Goal: Task Accomplishment & Management: Complete application form

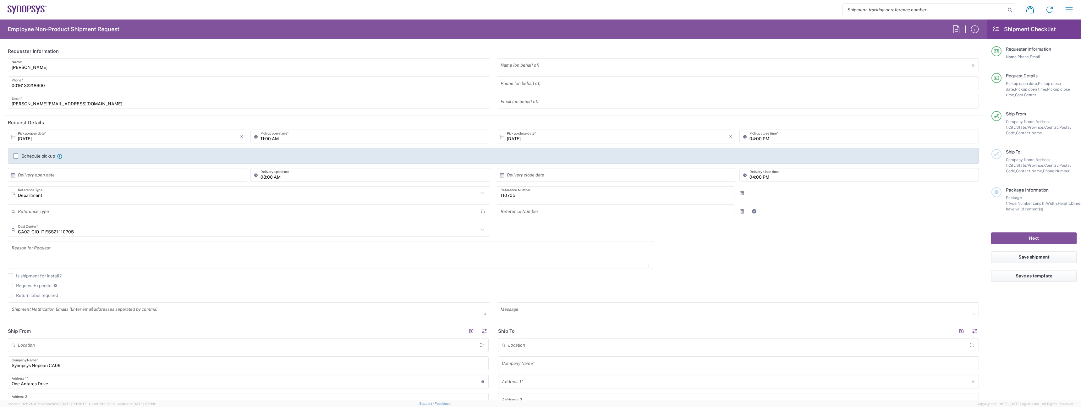
type input "[GEOGRAPHIC_DATA]"
type input "Nepean CA09"
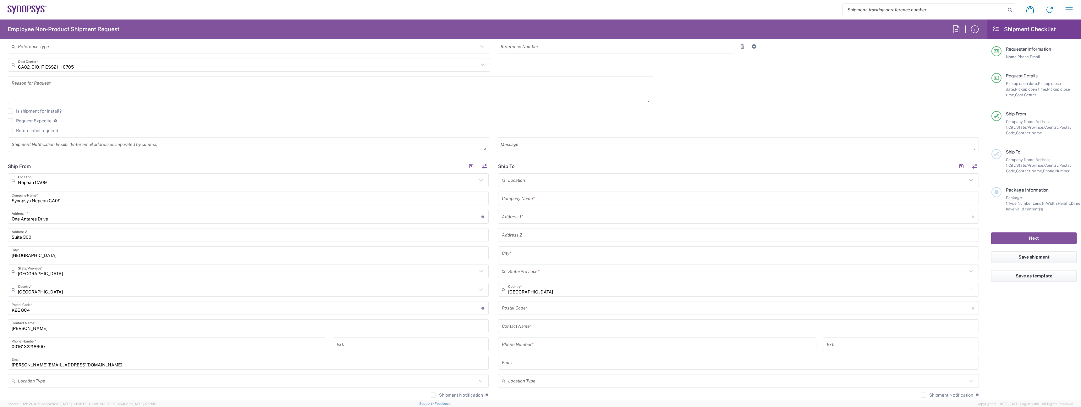
scroll to position [168, 0]
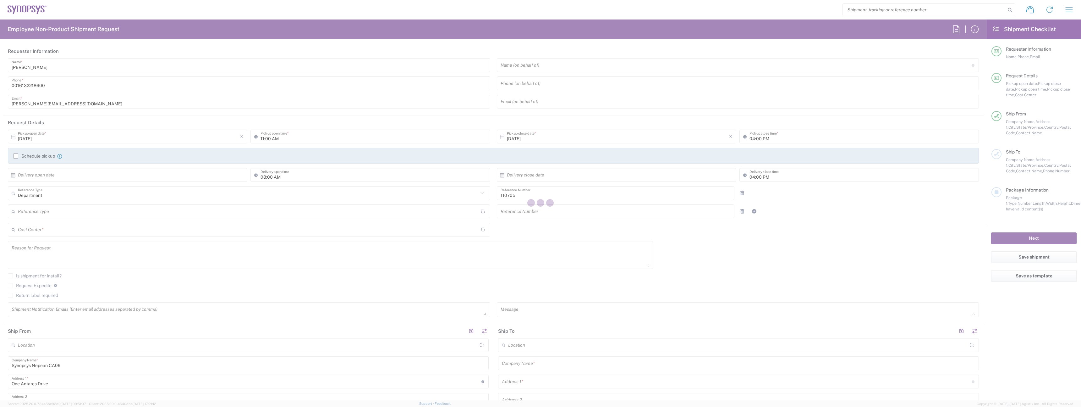
type input "CA02, CIO, IT ESS21 110705"
type input "Delivered at Place"
type input "Canada"
type input "Ontario"
type input "Canada"
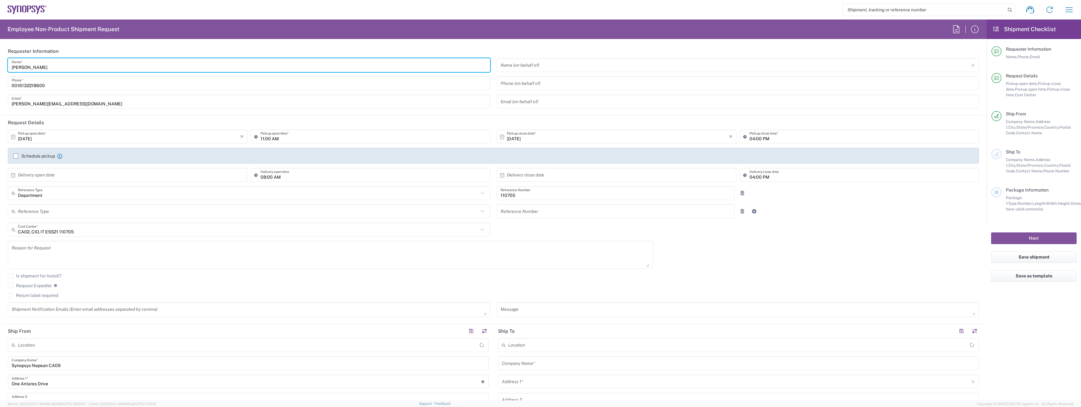
click at [64, 64] on input "Umesh Arora" at bounding box center [249, 65] width 475 height 11
type input "Nepean CA09"
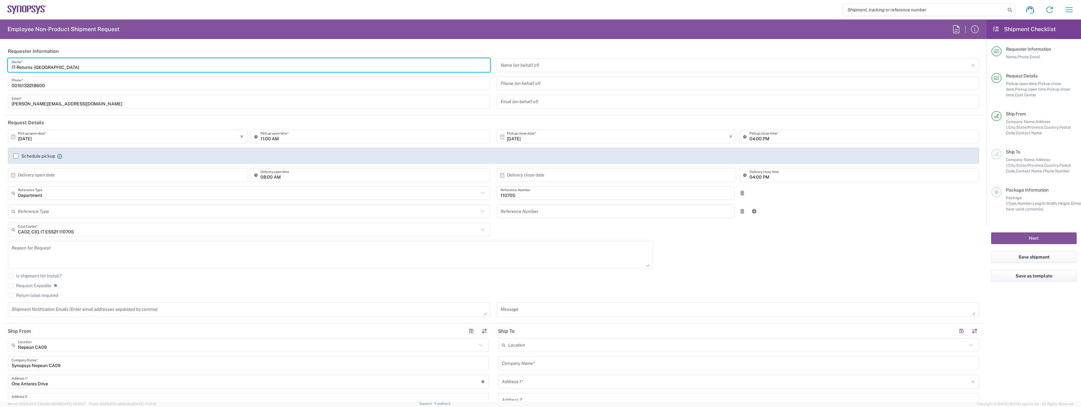
type input "IT-Returns-[GEOGRAPHIC_DATA]"
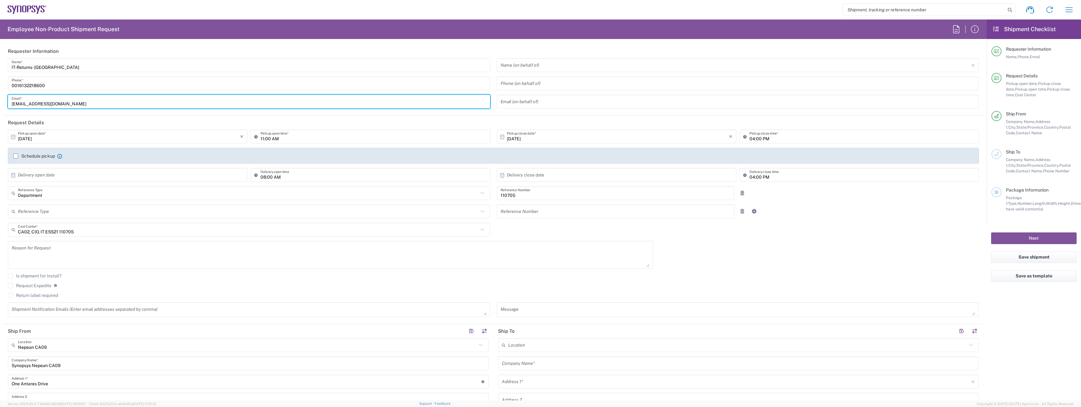
type input "[EMAIL_ADDRESS][DOMAIN_NAME]"
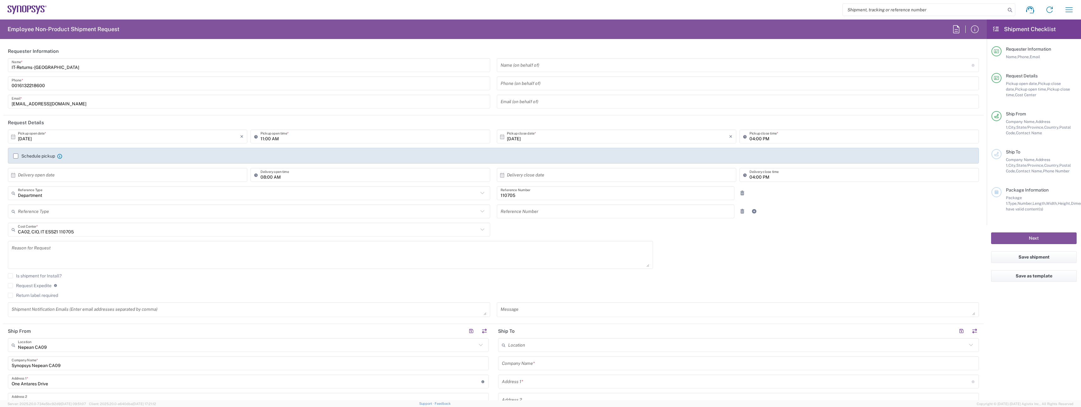
click at [46, 155] on label "Schedule pickup" at bounding box center [34, 155] width 42 height 5
click at [16, 156] on input "Schedule pickup" at bounding box center [16, 156] width 0 height 0
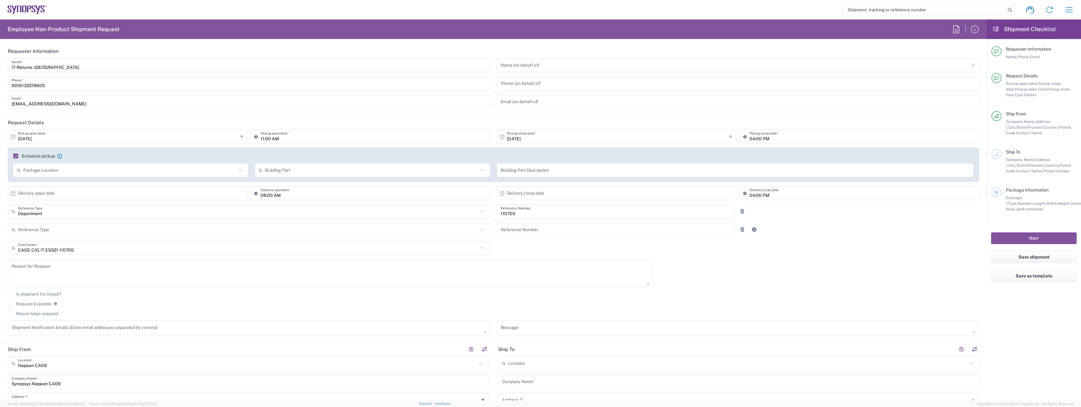
click at [257, 139] on icon at bounding box center [257, 136] width 6 height 10
type input "01:00 PM"
click at [94, 192] on input "text" at bounding box center [129, 193] width 222 height 11
click at [101, 176] on div "Package Location" at bounding box center [130, 170] width 235 height 14
click at [158, 157] on agx-checkbox-control "Schedule pickup When scheduling a pickup please be sure to meet the following c…" at bounding box center [493, 156] width 960 height 6
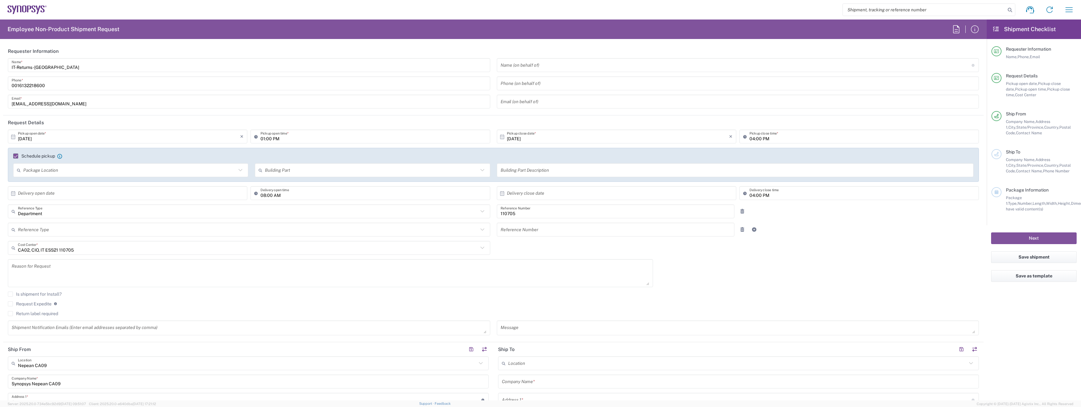
click at [37, 302] on label "Request Expedite" at bounding box center [30, 303] width 44 height 5
click at [10, 303] on input "Request Expedite" at bounding box center [10, 303] width 0 height 0
click at [47, 266] on textarea at bounding box center [330, 273] width 637 height 24
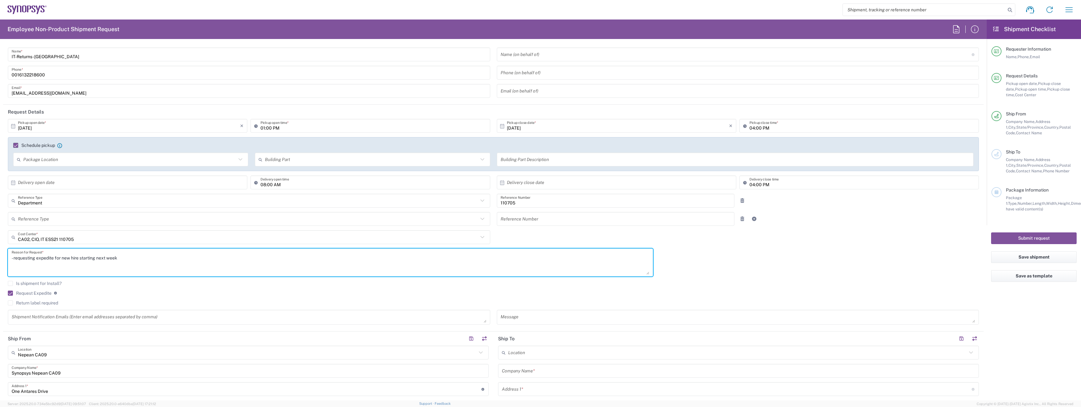
scroll to position [11, 0]
type textarea "- requesting expedite for new hire starting next week"
click at [65, 357] on input "text" at bounding box center [247, 352] width 459 height 11
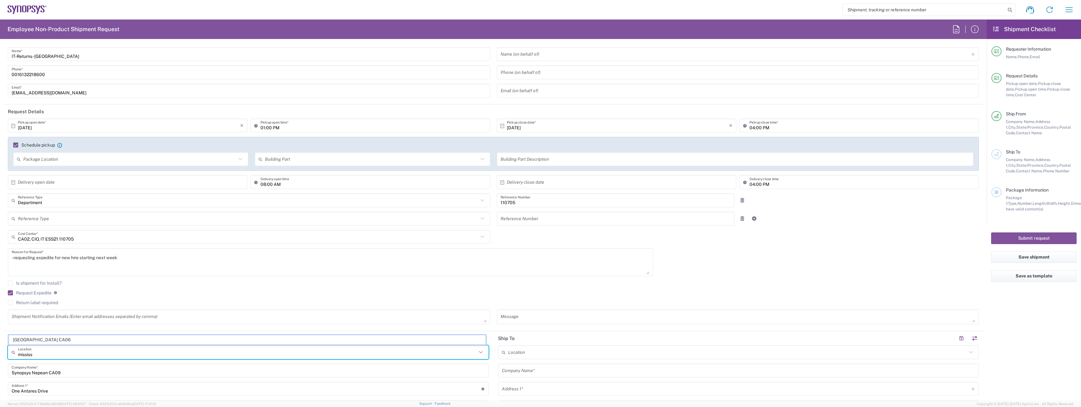
type input "Mississauga CA06"
type input "Synopsys Mississauga CA06"
type input "[STREET_ADDRESS]"
type input "Suite 900"
type input "[GEOGRAPHIC_DATA]"
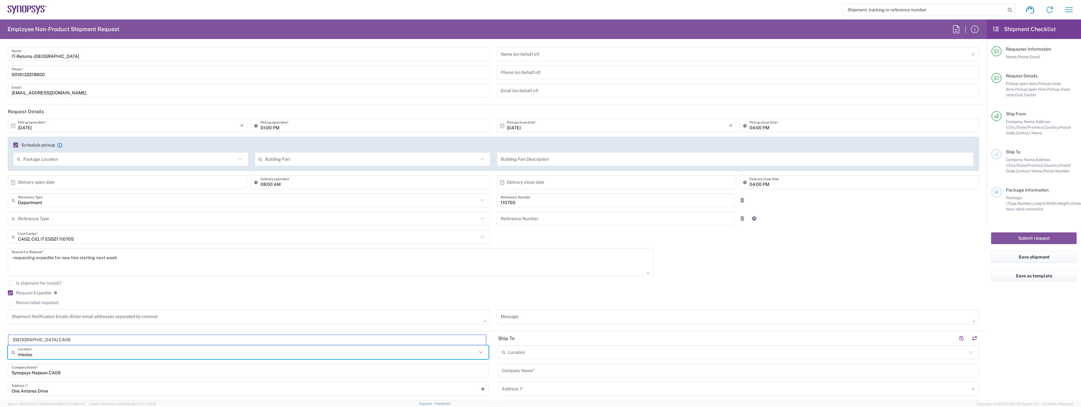
type input "L5B 1M2"
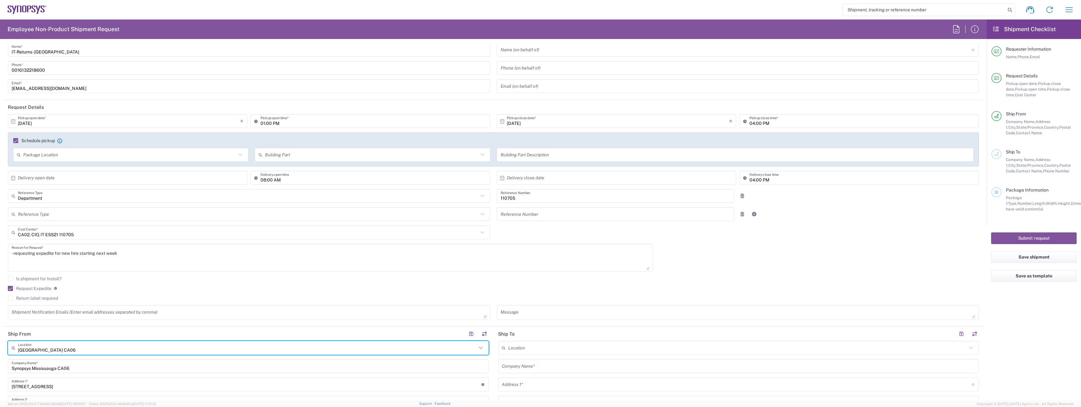
scroll to position [22, 0]
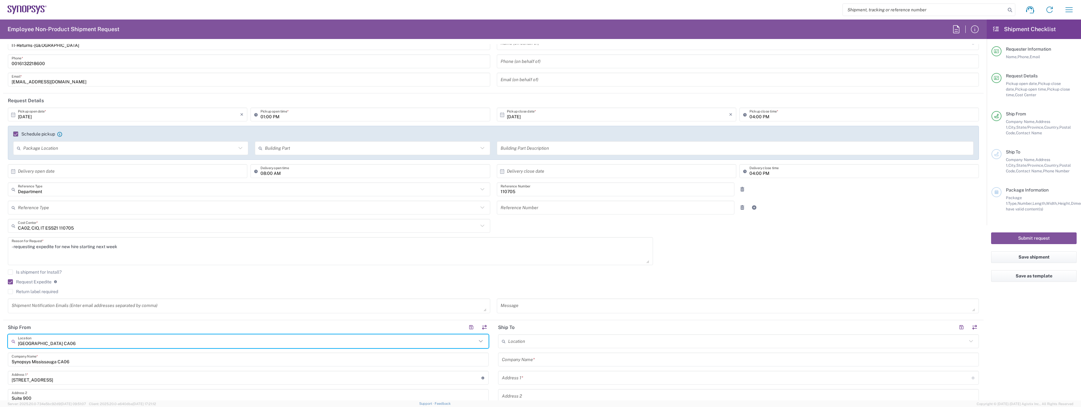
type input "Mississauga CA06"
click at [575, 359] on input "text" at bounding box center [738, 359] width 473 height 11
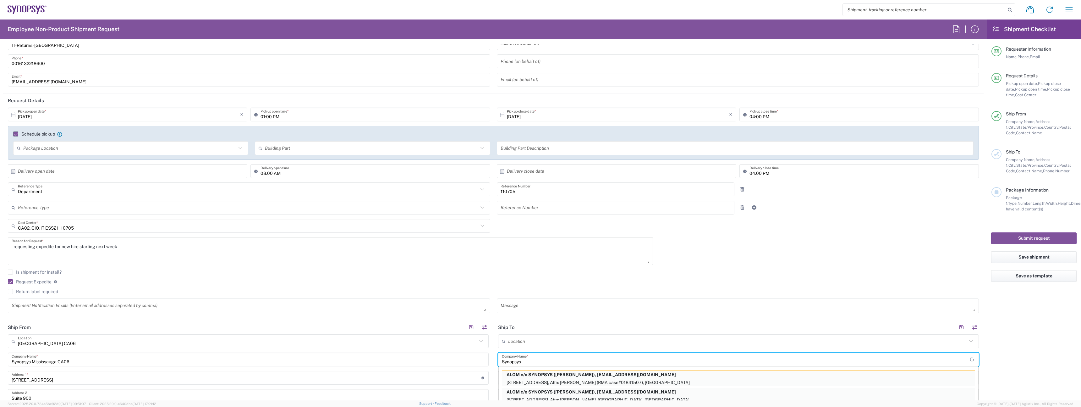
type input "Synopsys"
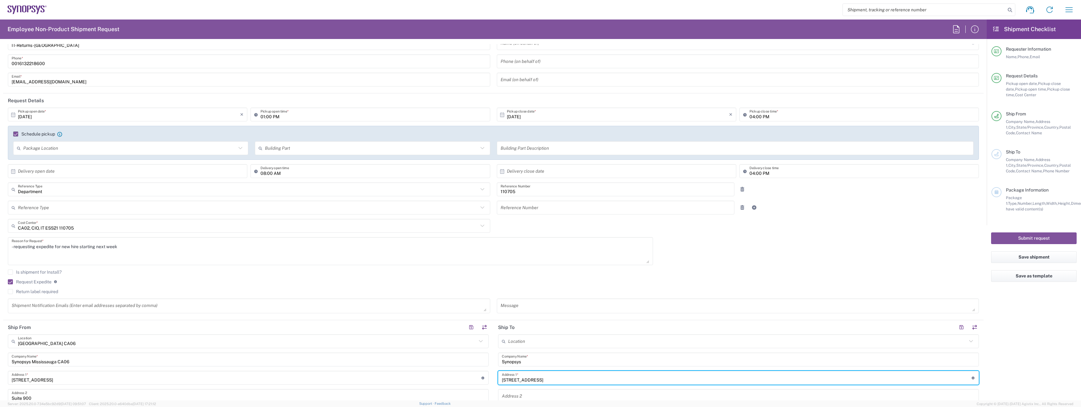
type input "[STREET_ADDRESS]"
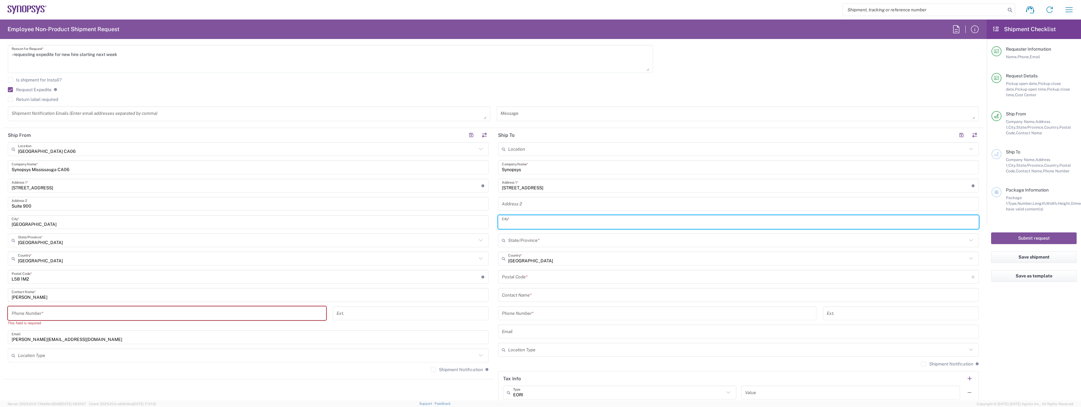
scroll to position [215, 0]
type input "Montreal"
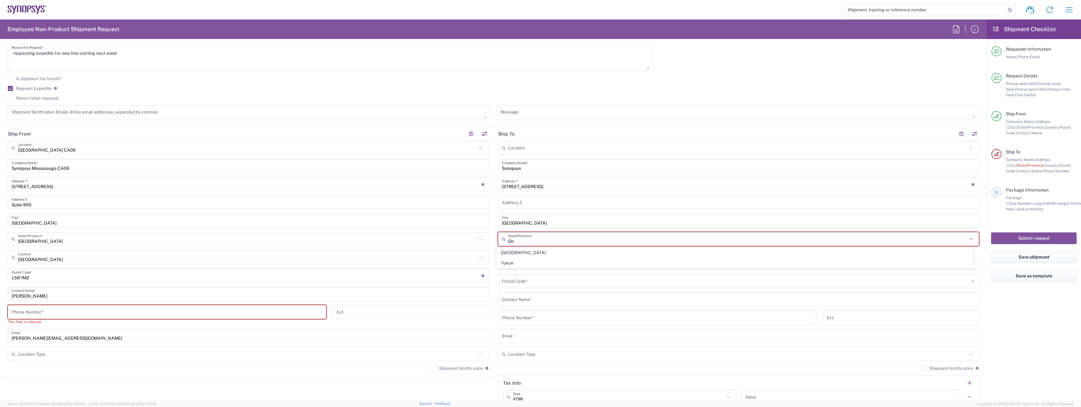
type input "O"
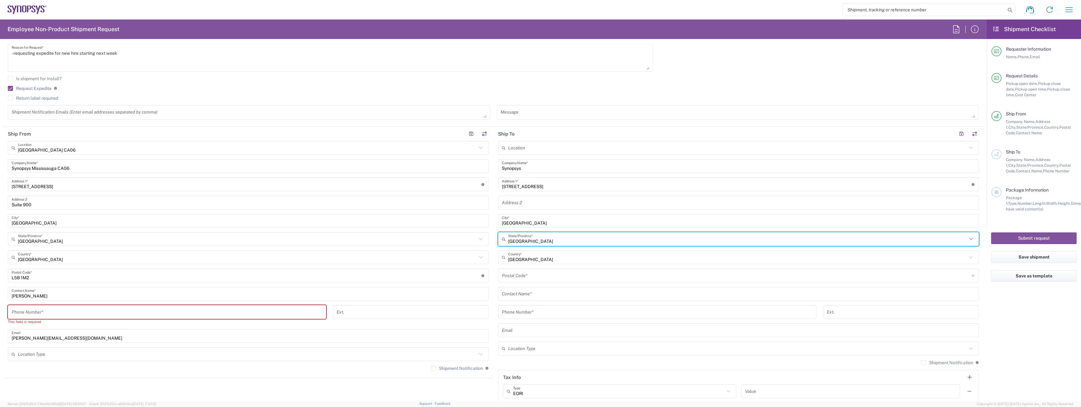
type input "Quebec"
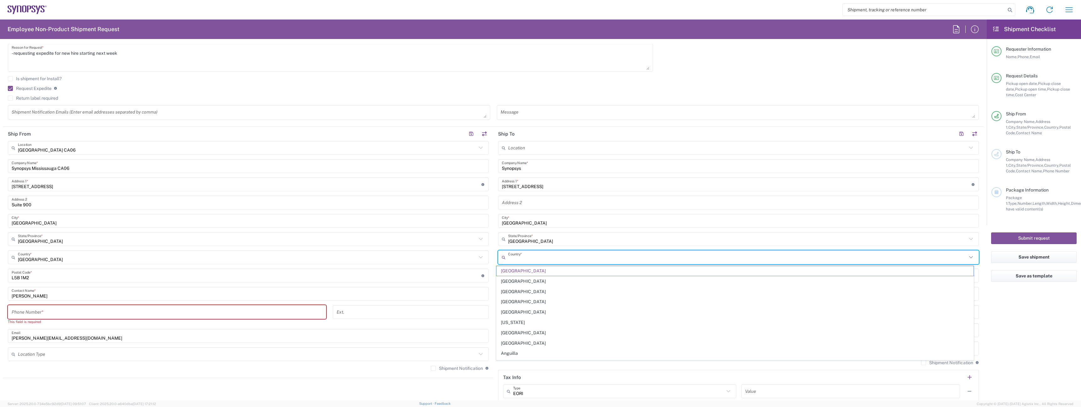
type input "Canada"
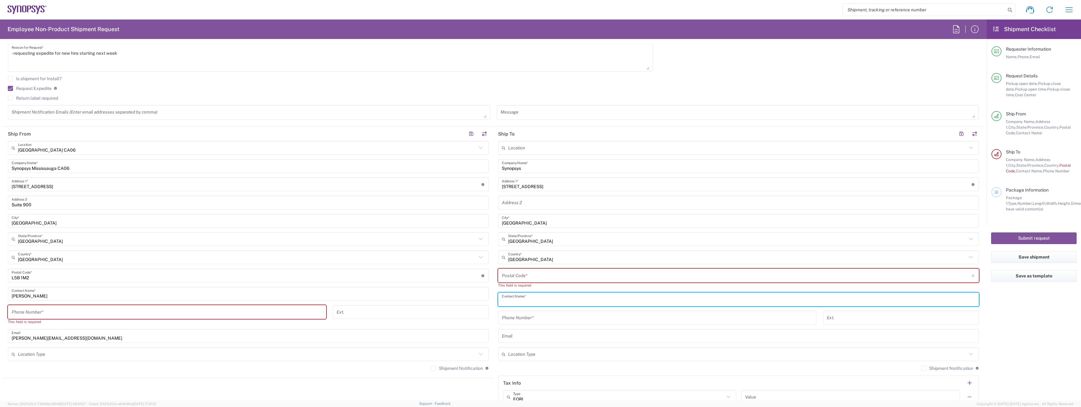
click at [523, 278] on input "undefined" at bounding box center [737, 275] width 470 height 11
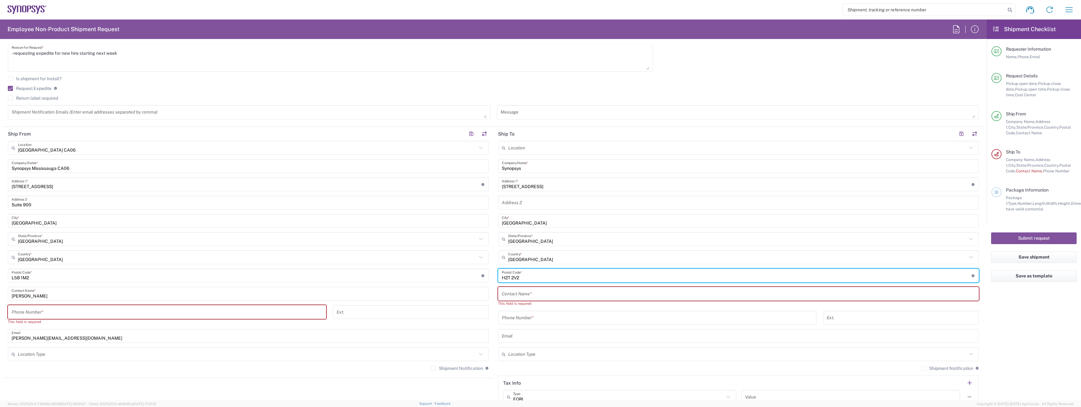
type input "H2T 2V2"
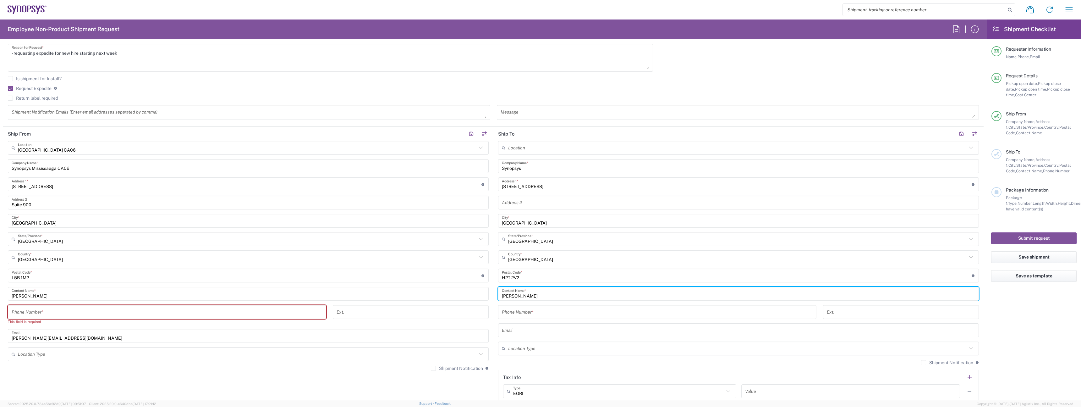
type input "Darcy Poncsak"
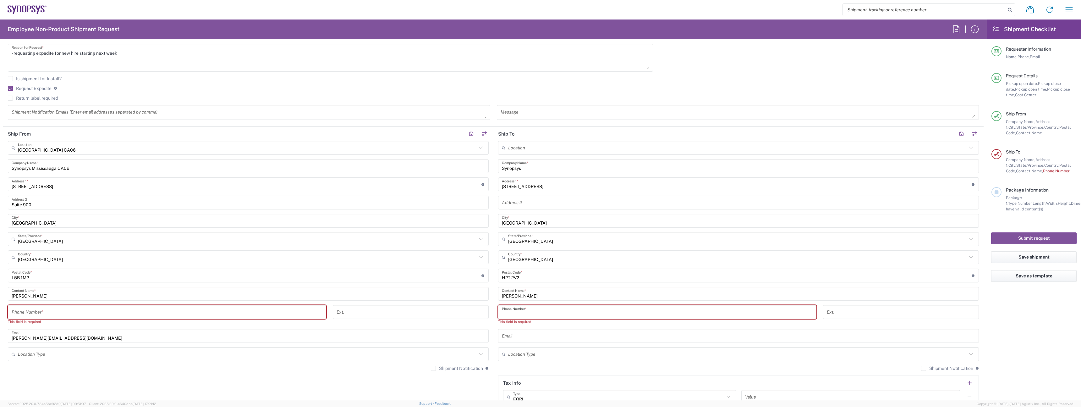
click at [558, 316] on input "tel" at bounding box center [657, 311] width 311 height 11
paste input "438-408-5238"
click at [521, 314] on input "438-408-5238" at bounding box center [657, 311] width 311 height 11
type input "4384085238"
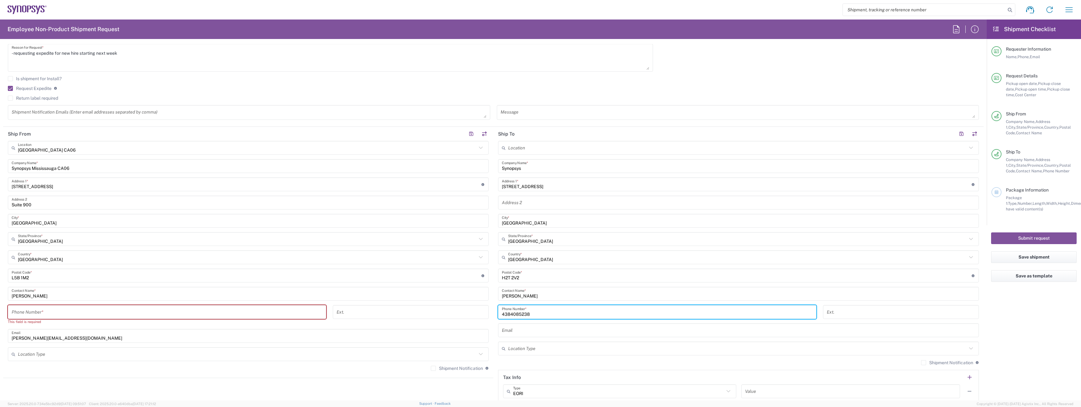
drag, startPoint x: 137, startPoint y: 298, endPoint x: 134, endPoint y: 305, distance: 7.8
click at [136, 300] on div "Mississauga CA06 Location Mississauga CA06 Aachen DE04 Agrate Brianza IT01 Asch…" at bounding box center [248, 258] width 481 height 234
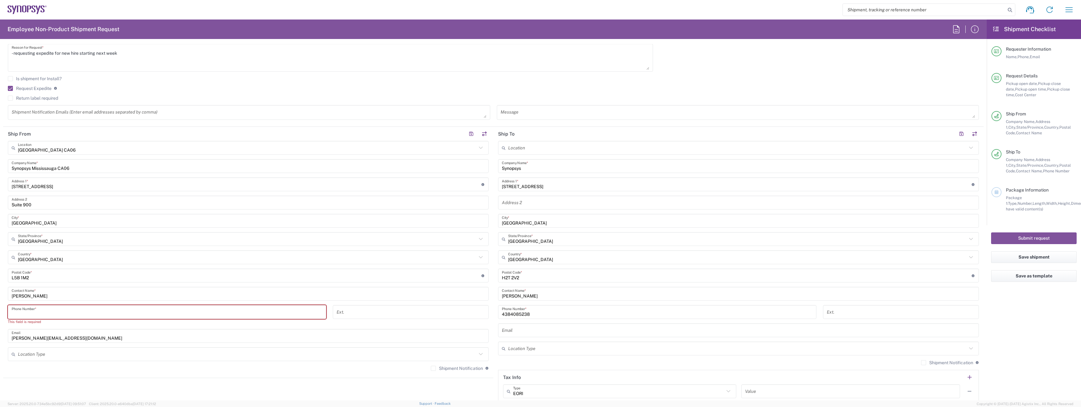
click at [130, 309] on input "tel" at bounding box center [167, 311] width 311 height 11
type input "9"
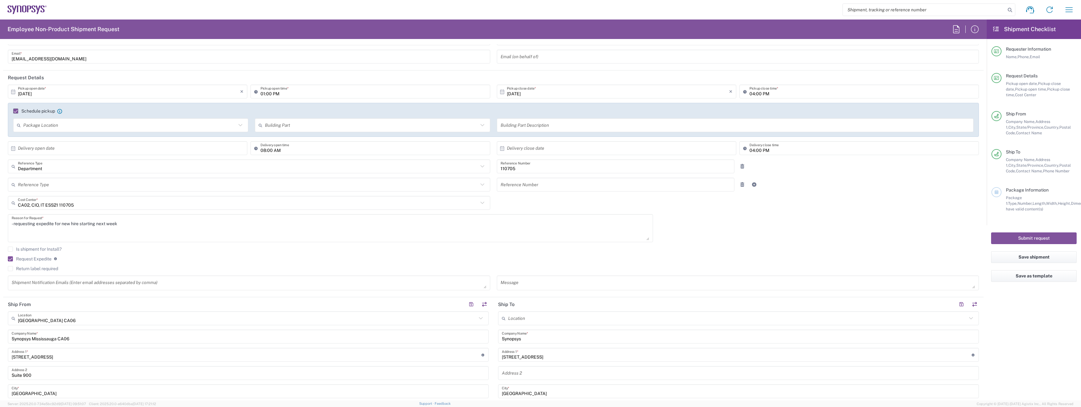
scroll to position [0, 0]
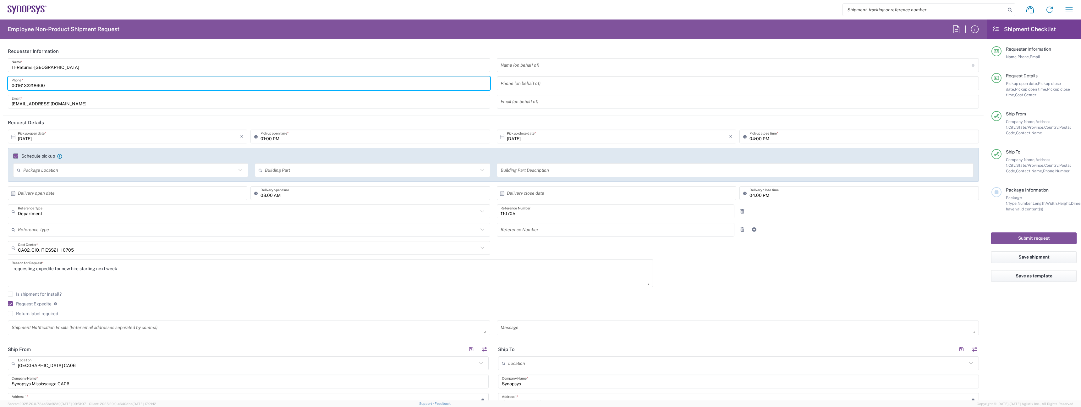
click at [63, 87] on input "0016132218600" at bounding box center [249, 83] width 475 height 11
click at [67, 86] on input "0016132218600" at bounding box center [249, 83] width 475 height 11
drag, startPoint x: 68, startPoint y: 86, endPoint x: 19, endPoint y: 85, distance: 48.4
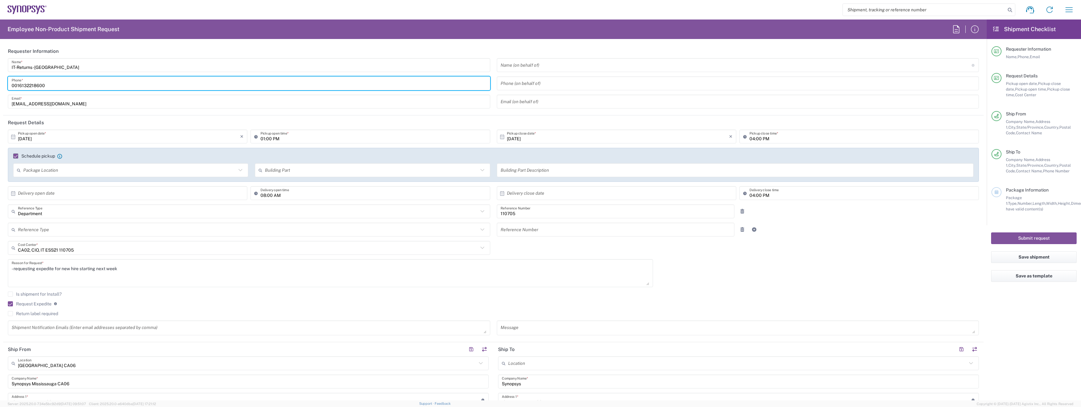
click at [19, 85] on input "0016132218600" at bounding box center [249, 83] width 475 height 11
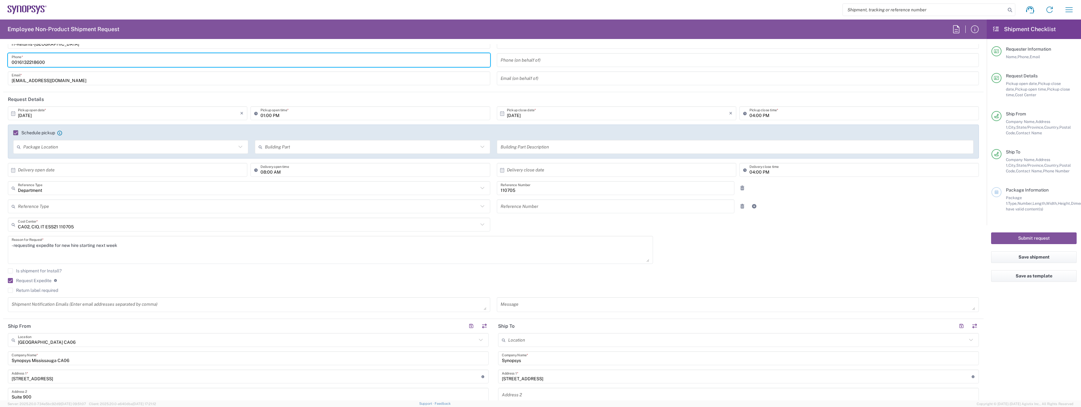
scroll to position [181, 0]
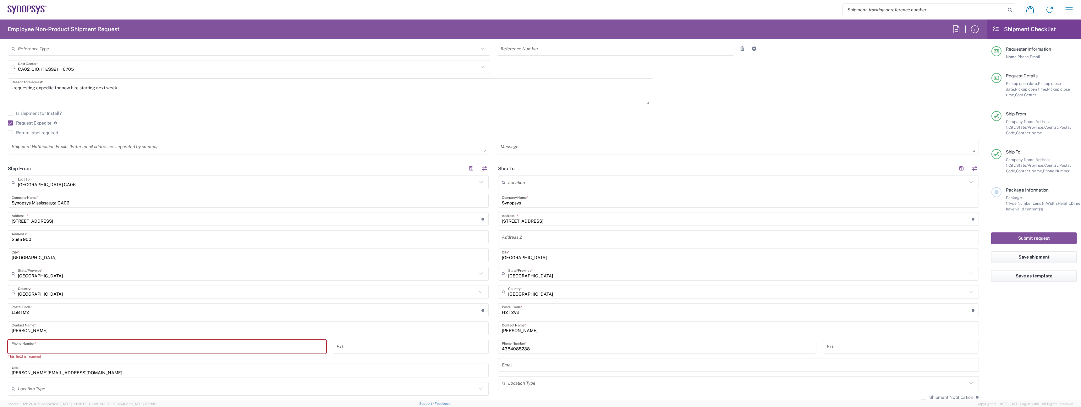
click at [39, 342] on input "tel" at bounding box center [167, 346] width 311 height 11
paste input "6132218600"
type input "6132218600"
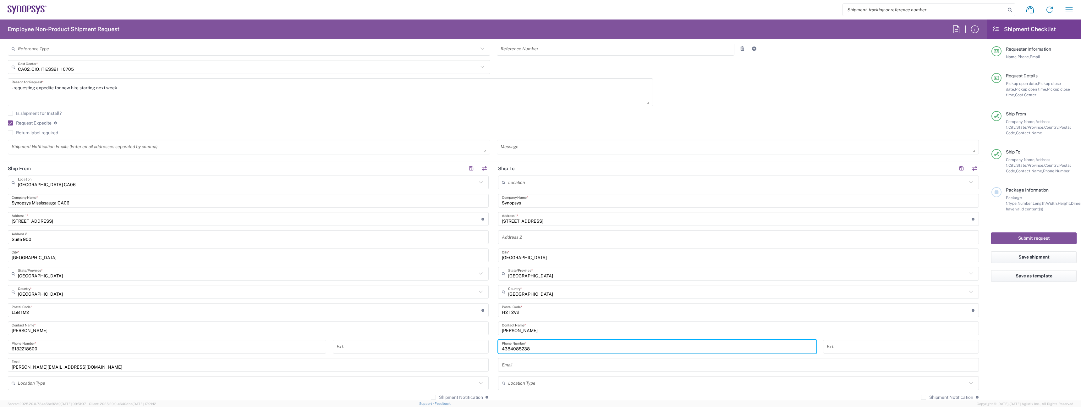
click at [612, 345] on input "4384085238" at bounding box center [657, 346] width 311 height 11
click at [391, 349] on input "tel" at bounding box center [410, 346] width 148 height 11
click at [415, 344] on input "tel" at bounding box center [410, 346] width 148 height 11
paste input "87867"
type input "87867"
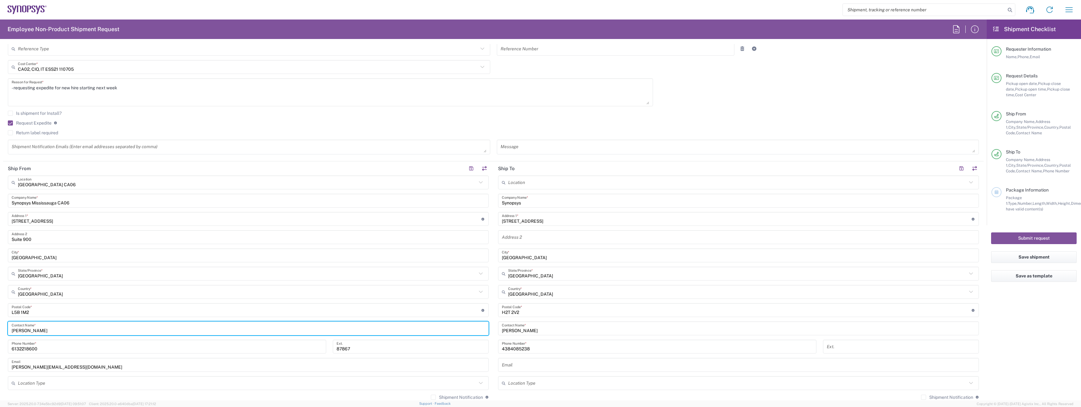
click at [319, 329] on input "Umesh Arora" at bounding box center [248, 328] width 473 height 11
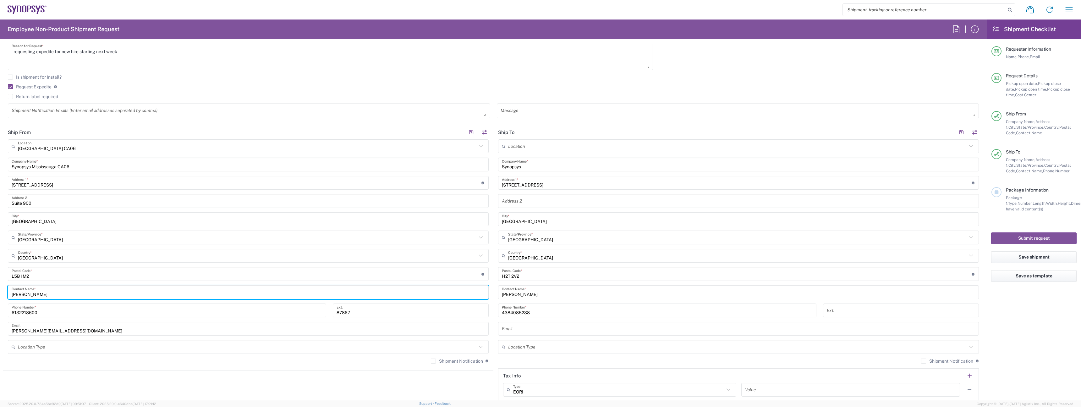
scroll to position [294, 0]
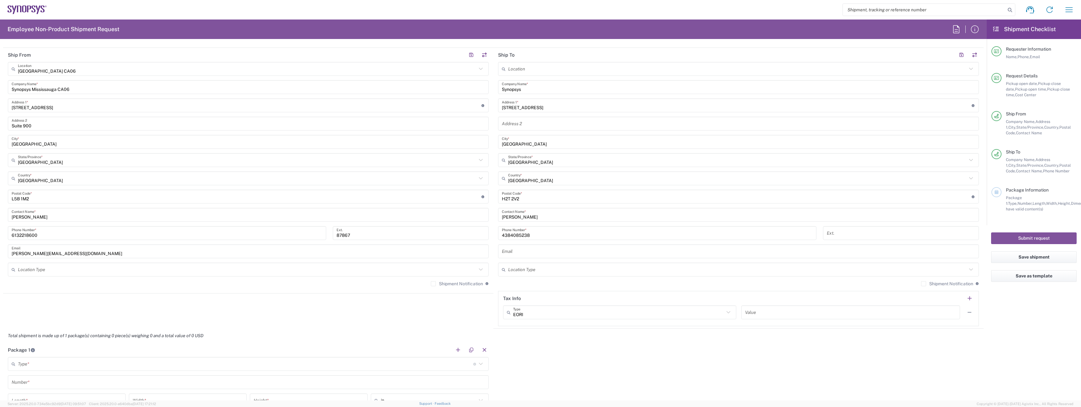
click at [608, 257] on div "Email" at bounding box center [738, 251] width 481 height 14
click at [577, 250] on input "text" at bounding box center [738, 251] width 473 height 11
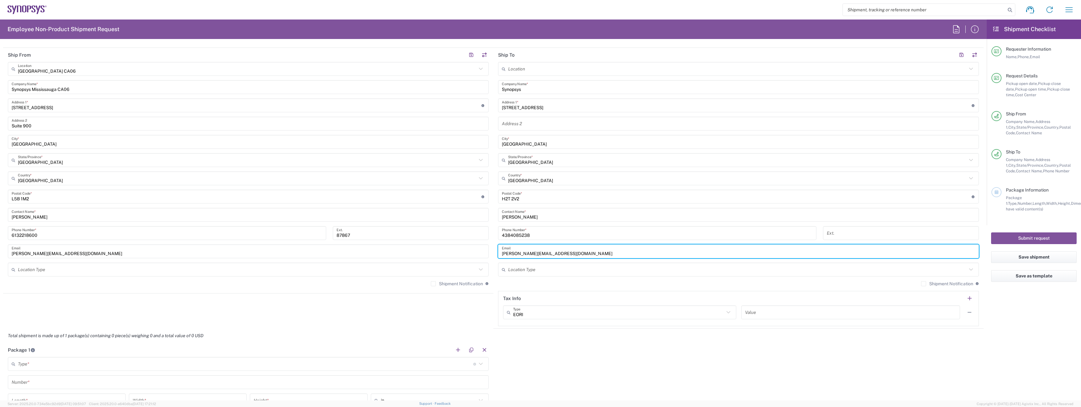
type input "darcy@synopsys.com"
click at [532, 273] on input "text" at bounding box center [737, 269] width 459 height 11
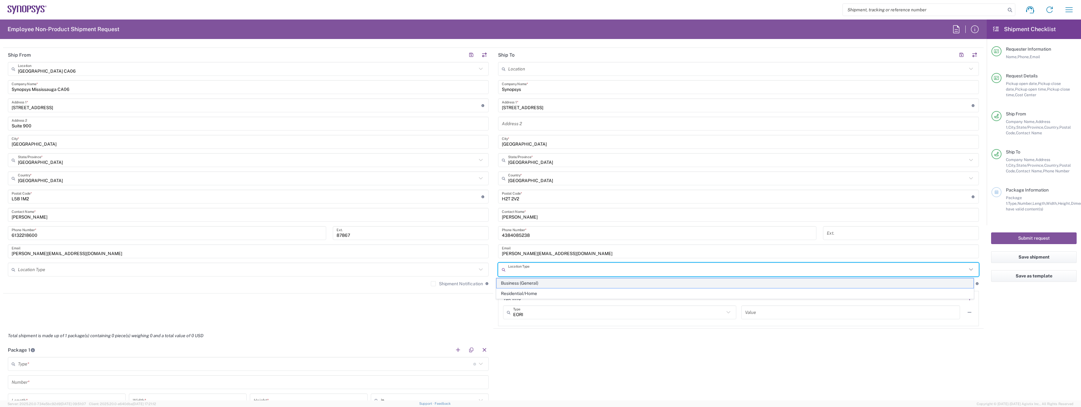
click at [543, 285] on span "Business (General)" at bounding box center [734, 283] width 477 height 10
click at [544, 271] on input "Business (General)" at bounding box center [737, 269] width 459 height 11
click at [535, 288] on span "Residential/Home" at bounding box center [734, 293] width 477 height 10
type input "Residential/Home"
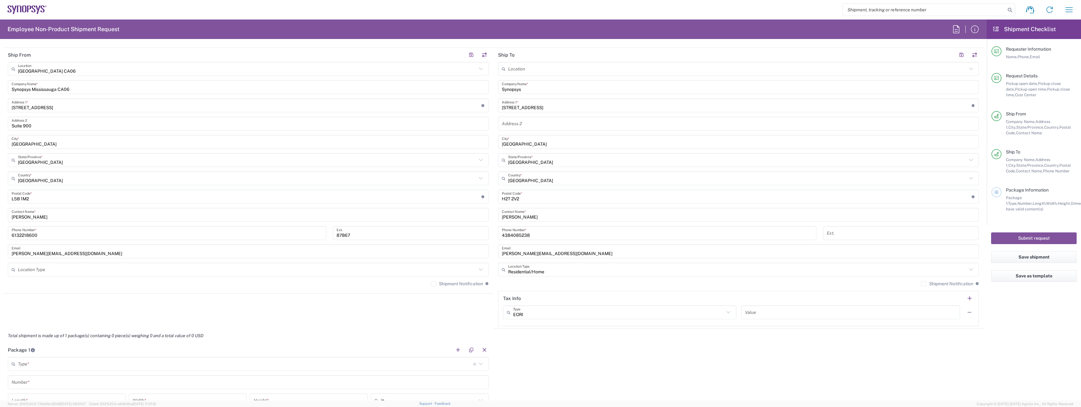
click at [450, 282] on label "Shipment Notification" at bounding box center [457, 283] width 52 height 5
click at [433, 283] on input "Shipment Notification" at bounding box center [433, 283] width 0 height 0
click at [947, 282] on label "Shipment Notification" at bounding box center [947, 283] width 52 height 5
click at [923, 283] on input "Shipment Notification" at bounding box center [923, 283] width 0 height 0
click at [240, 274] on input "text" at bounding box center [247, 269] width 459 height 11
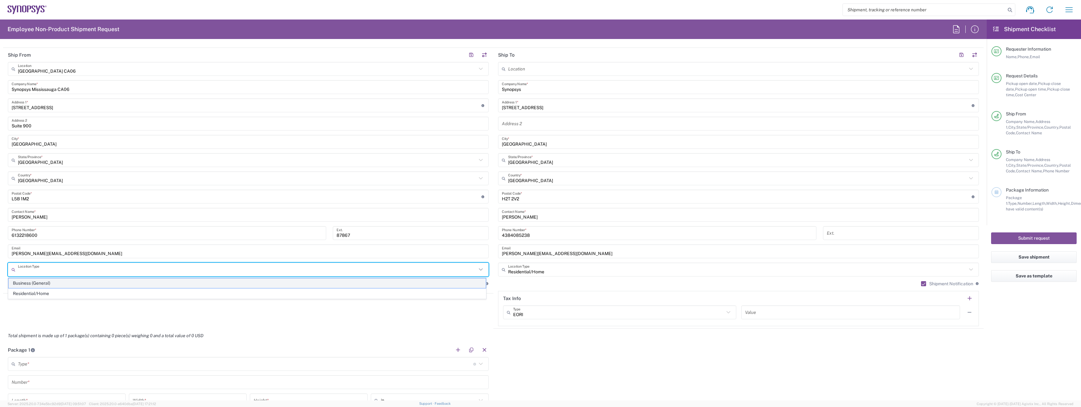
click at [216, 283] on span "Business (General)" at bounding box center [246, 283] width 477 height 10
type input "Business (General)"
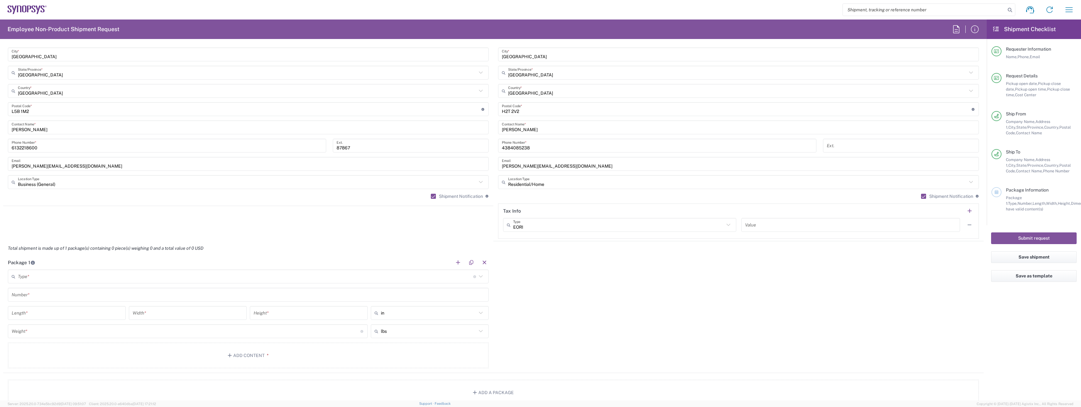
scroll to position [389, 0]
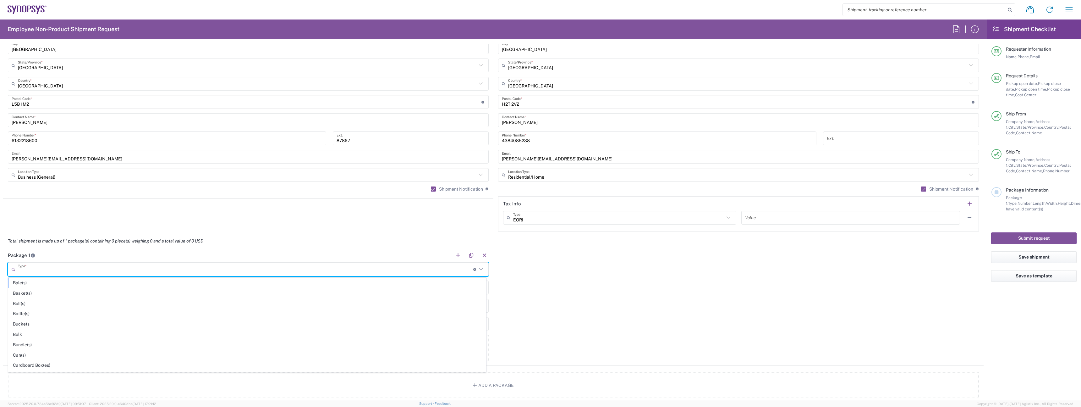
click at [124, 271] on input "text" at bounding box center [245, 269] width 455 height 11
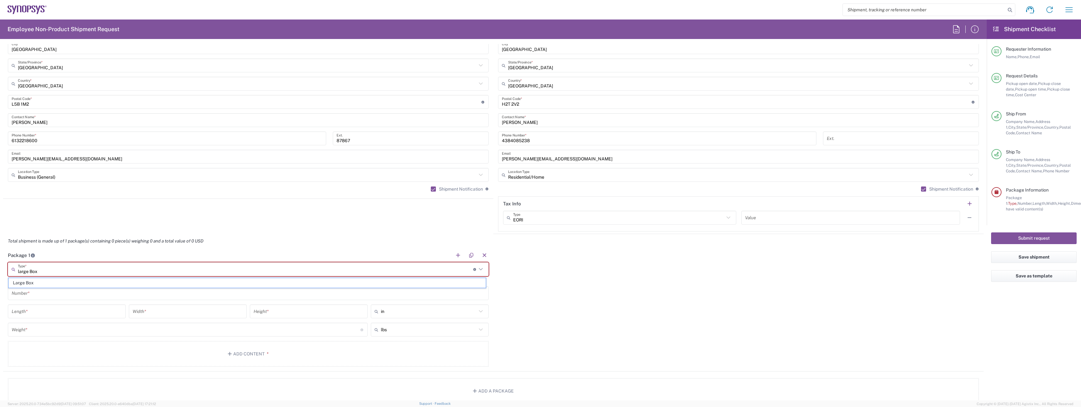
type input "Large Box"
type input "17.5"
type input "12.5"
type input "3"
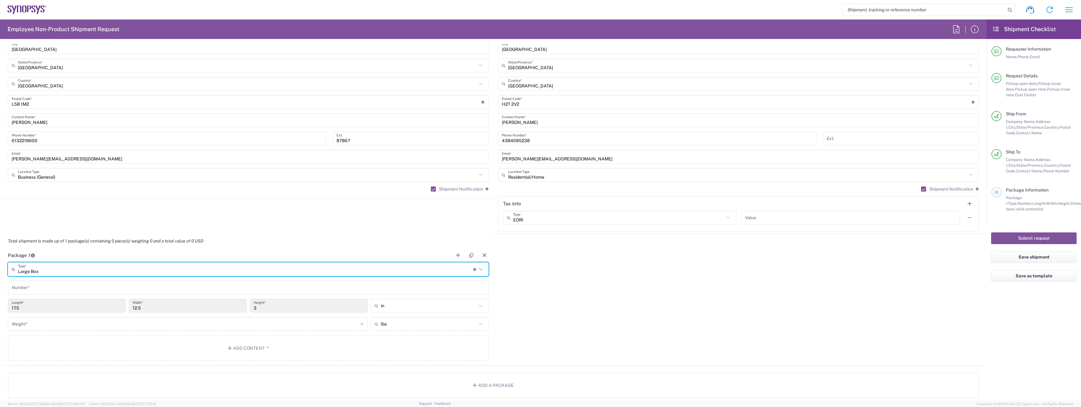
type input "Large Box"
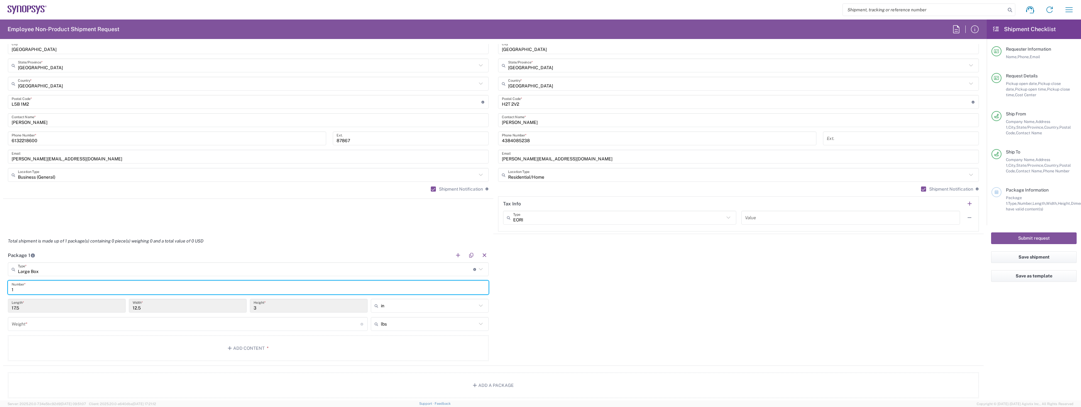
type input "1"
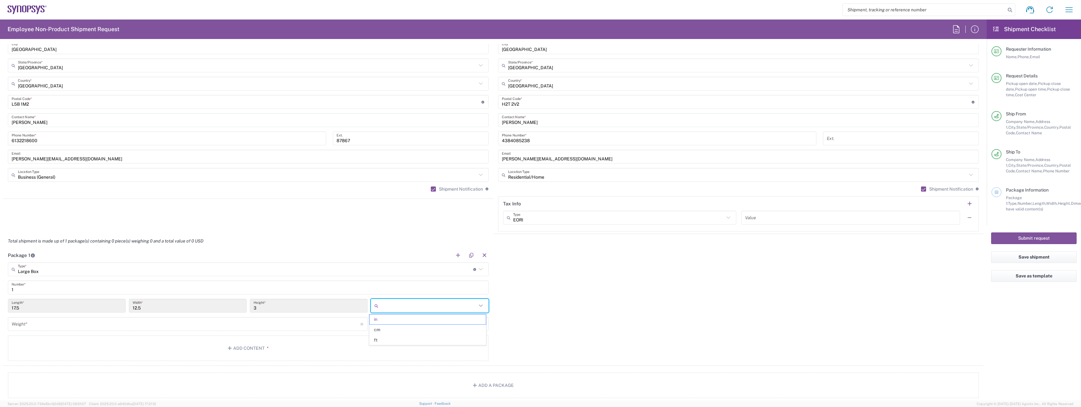
type input "in"
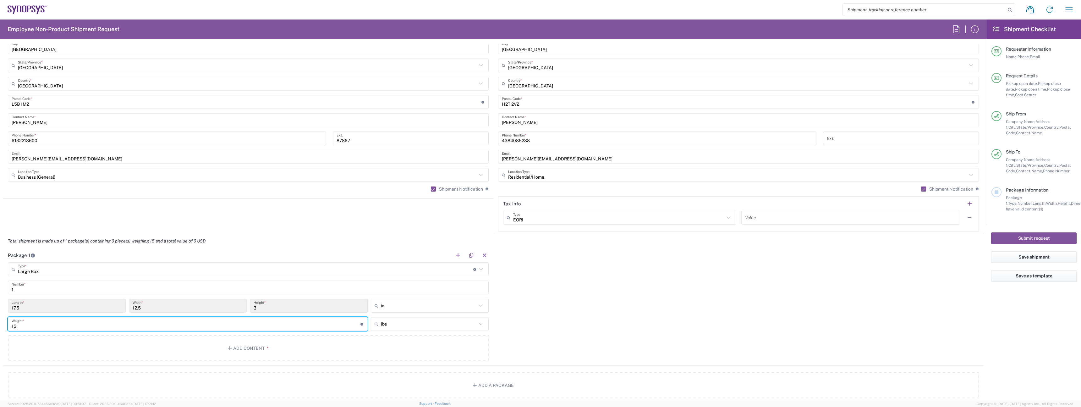
type input "15"
drag, startPoint x: 388, startPoint y: 338, endPoint x: 324, endPoint y: 340, distance: 63.8
click at [388, 338] on span "lbs" at bounding box center [427, 337] width 116 height 10
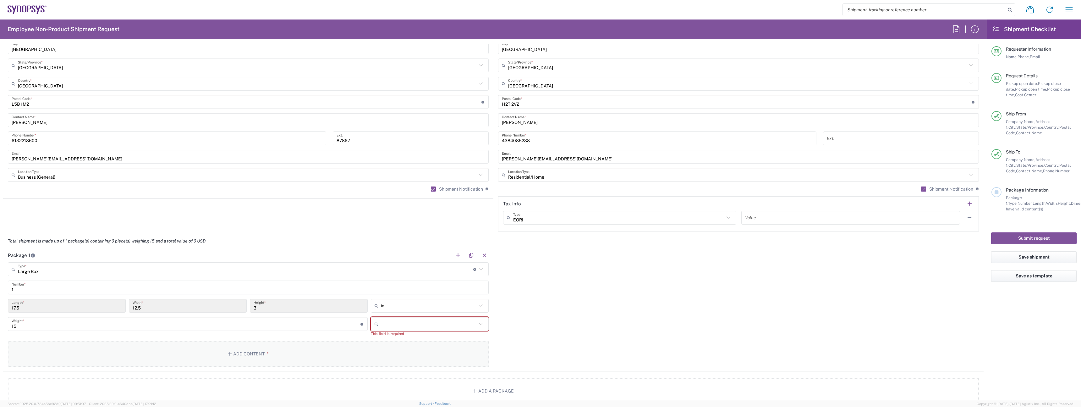
click at [287, 344] on button "Add Content *" at bounding box center [248, 354] width 481 height 26
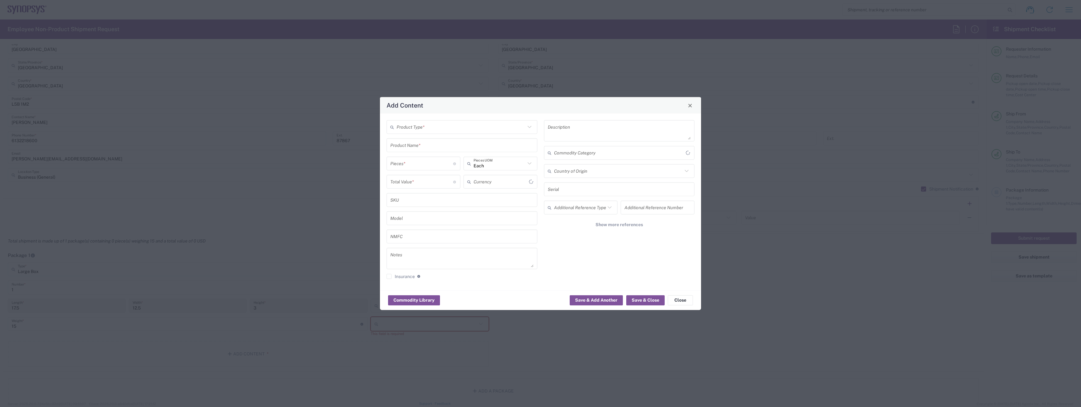
type input "US Dollar"
click at [463, 132] on div "Product Type *" at bounding box center [461, 127] width 151 height 14
click at [445, 149] on span "General Commodity" at bounding box center [462, 151] width 150 height 10
type input "General Commodity"
click at [436, 149] on input "text" at bounding box center [461, 144] width 143 height 11
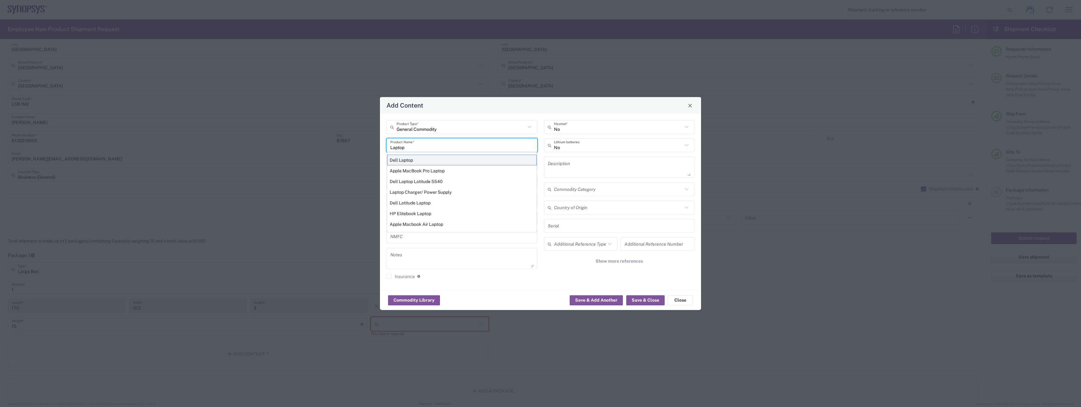
click at [422, 157] on div "Dell Laptop" at bounding box center [462, 160] width 150 height 11
type input "Dell Laptop"
type textarea "Dell Laptop"
click at [426, 170] on div "Pieces * Number of pieces inside all the packages" at bounding box center [423, 165] width 77 height 18
click at [425, 165] on input "number" at bounding box center [421, 163] width 63 height 11
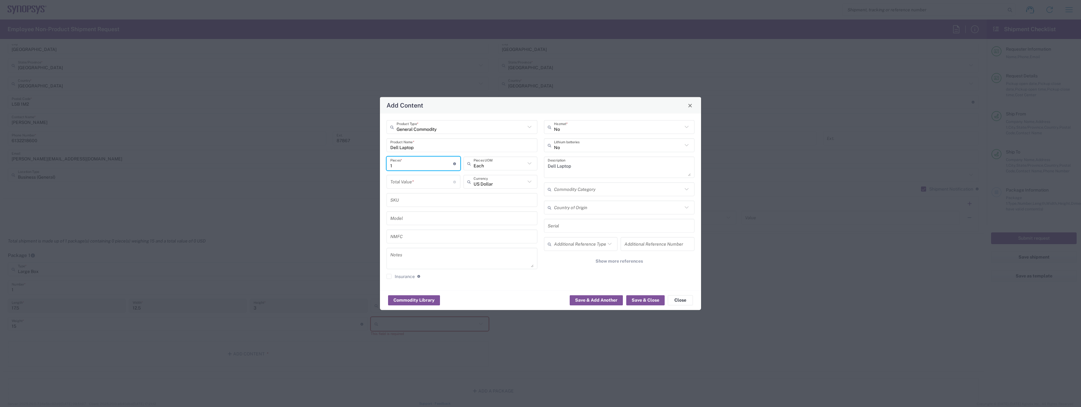
type input "1"
click at [425, 180] on input "number" at bounding box center [421, 181] width 63 height 11
type input "1000"
click at [615, 145] on input "text" at bounding box center [618, 144] width 129 height 11
click at [586, 167] on span "Yes" at bounding box center [619, 169] width 150 height 10
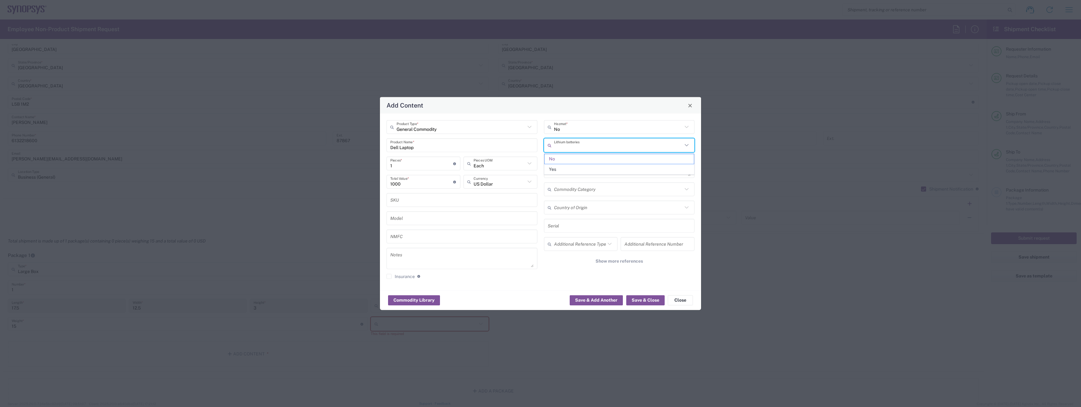
type input "Yes"
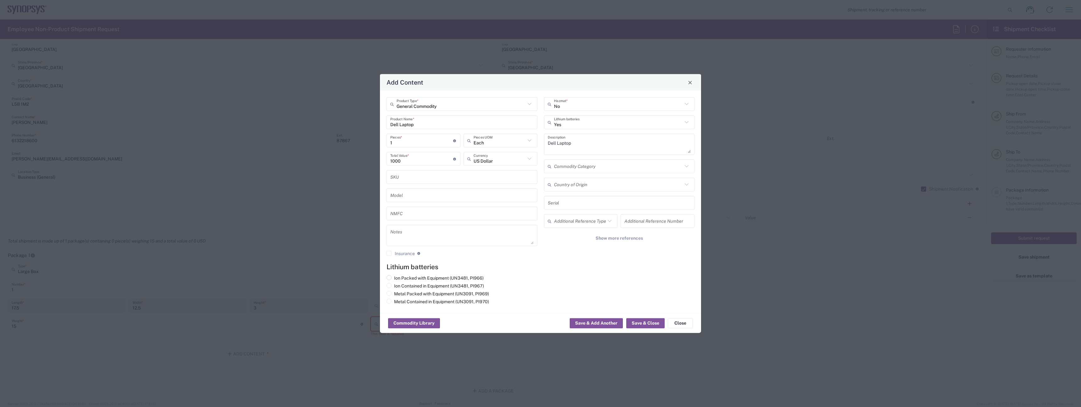
click at [418, 282] on div "Ion Packed with Equipment (UN3481, PI966)" at bounding box center [434, 279] width 97 height 8
click at [418, 283] on label "Ion Contained in Equipment (UN3481, PI967)" at bounding box center [434, 286] width 97 height 6
click at [398, 283] on input "Ion Contained in Equipment (UN3481, PI967)" at bounding box center [396, 285] width 4 height 4
radio input "true"
click at [637, 322] on button "Save & Close" at bounding box center [645, 323] width 38 height 10
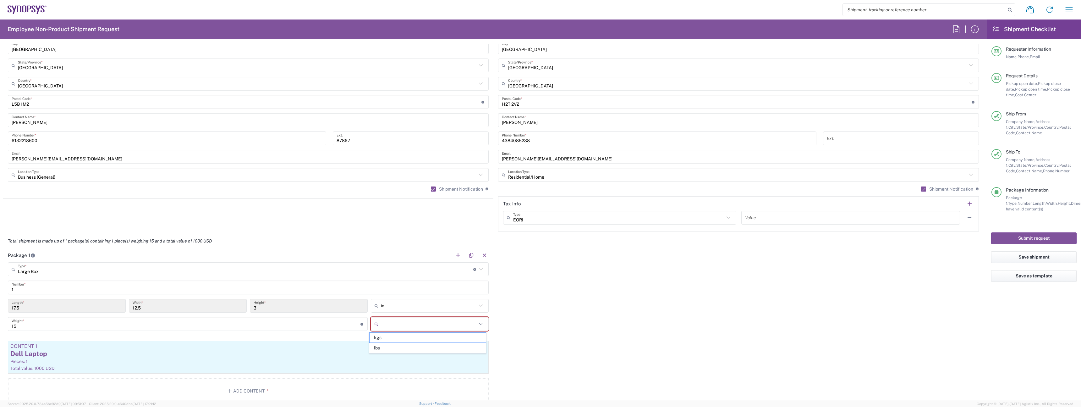
click at [453, 319] on input "text" at bounding box center [429, 324] width 96 height 10
click at [414, 351] on span "lbs" at bounding box center [427, 348] width 116 height 10
type input "lbs"
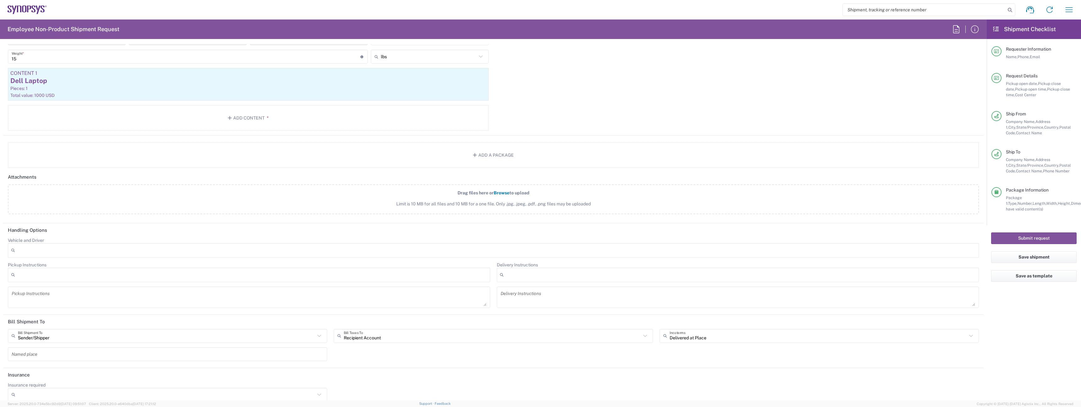
scroll to position [664, 0]
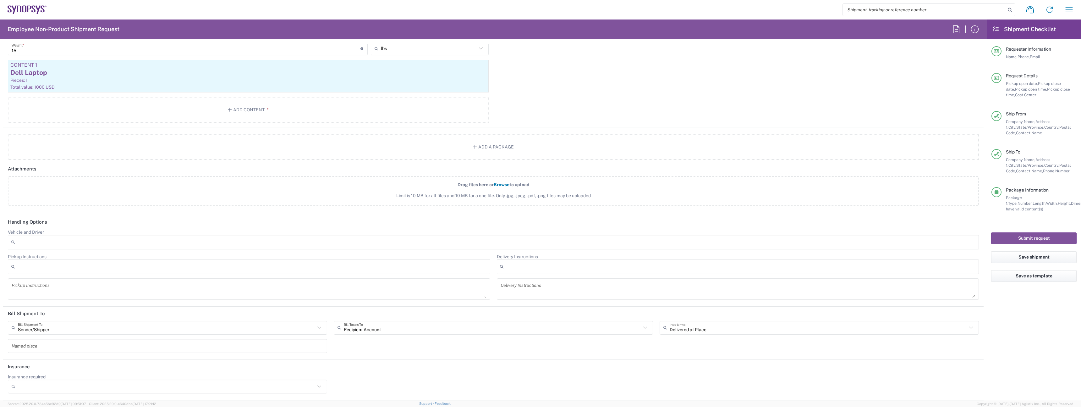
click at [125, 262] on div at bounding box center [249, 266] width 482 height 14
click at [142, 251] on div "Vehicle and Driver Adult Signature Required Air Ride Truck Airline Handling Air…" at bounding box center [493, 241] width 977 height 25
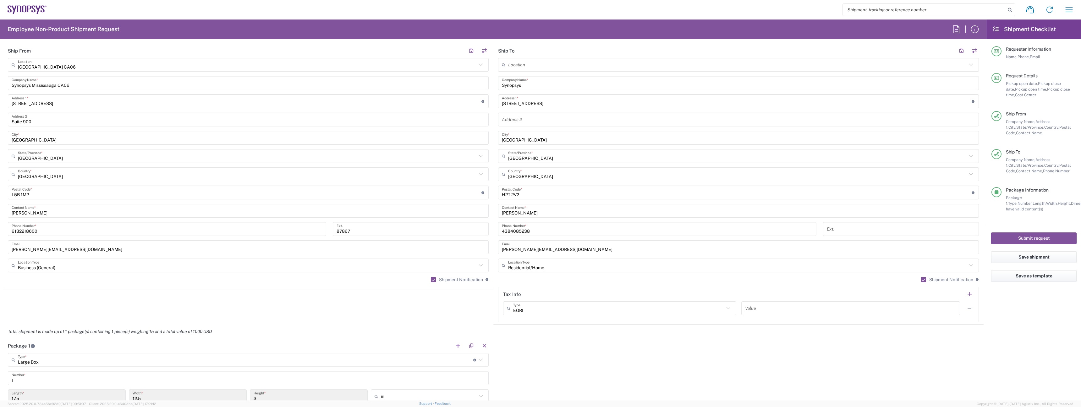
scroll to position [298, 0]
click at [1048, 238] on button "Submit request" at bounding box center [1033, 238] width 85 height 12
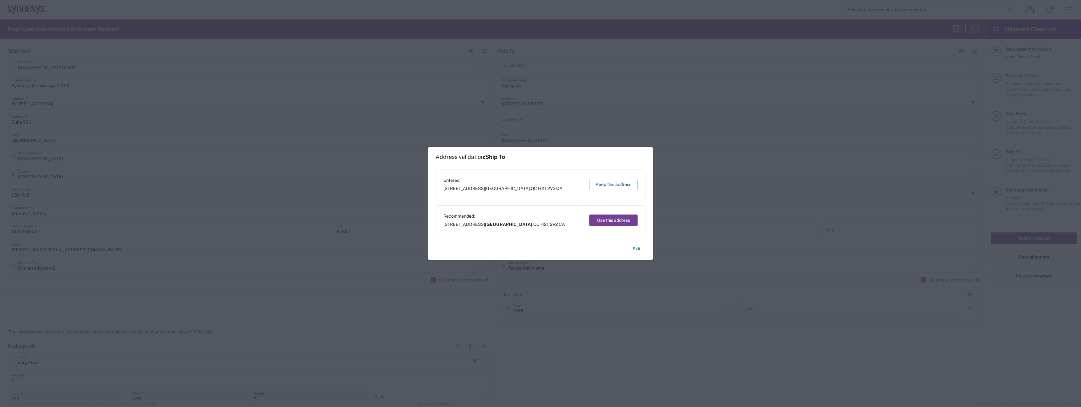
click at [605, 219] on button "Use this address" at bounding box center [613, 220] width 48 height 12
type input "[GEOGRAPHIC_DATA]"
type input "Quebec"
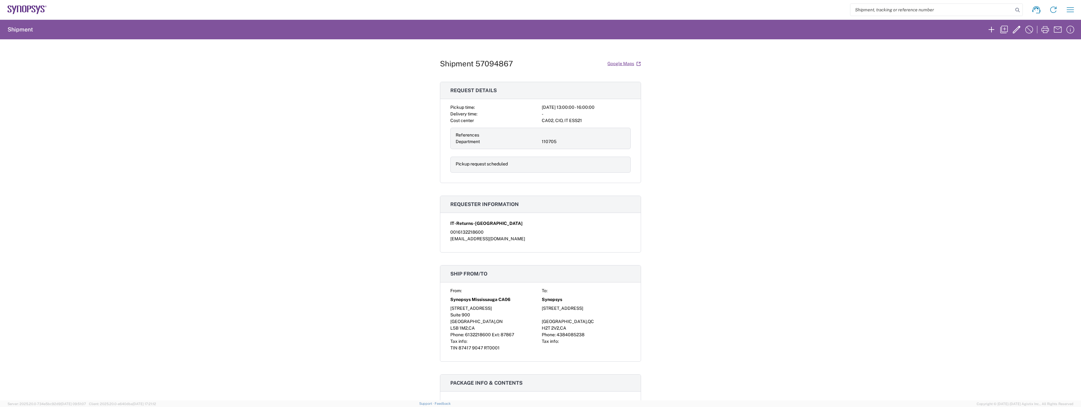
click at [498, 64] on h1 "Shipment 57094867" at bounding box center [476, 63] width 73 height 9
copy div "Shipment 57094867 Google Maps"
click at [319, 113] on div "Shipment 57094867 Google Maps Request details Pickup time: 2025-10-10 13:00:00 …" at bounding box center [540, 219] width 1081 height 361
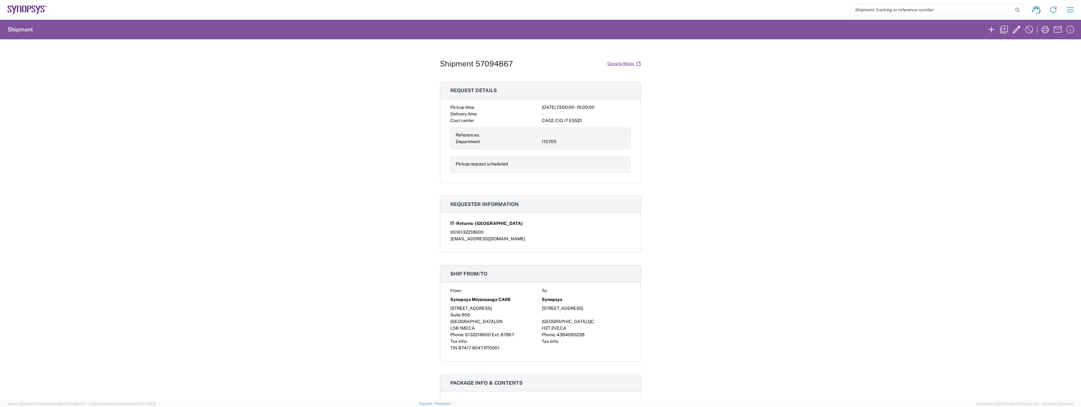
click at [283, 155] on div "Shipment 57094867 Google Maps Request details Pickup time: 2025-10-10 13:00:00 …" at bounding box center [540, 219] width 1081 height 361
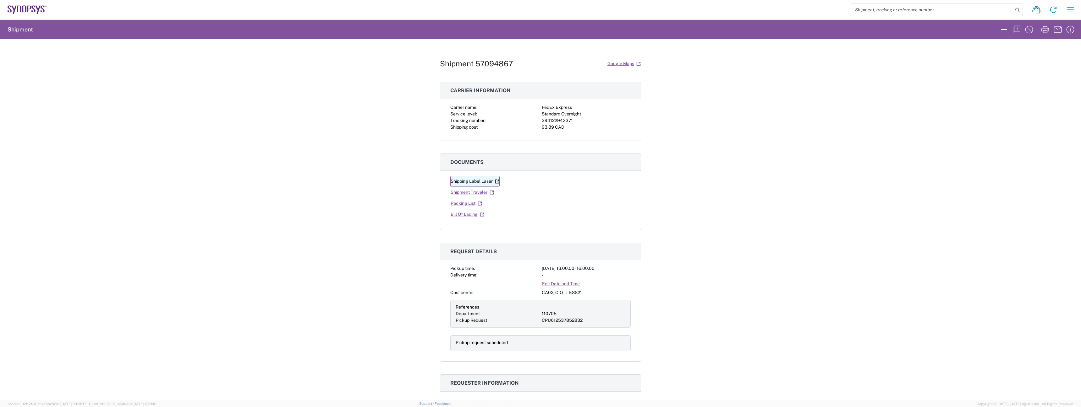
click at [466, 181] on link "Shipping Label Laser" at bounding box center [474, 181] width 49 height 11
click at [557, 119] on div "394122943371" at bounding box center [586, 120] width 89 height 7
copy div "394122943371"
